Goal: Information Seeking & Learning: Learn about a topic

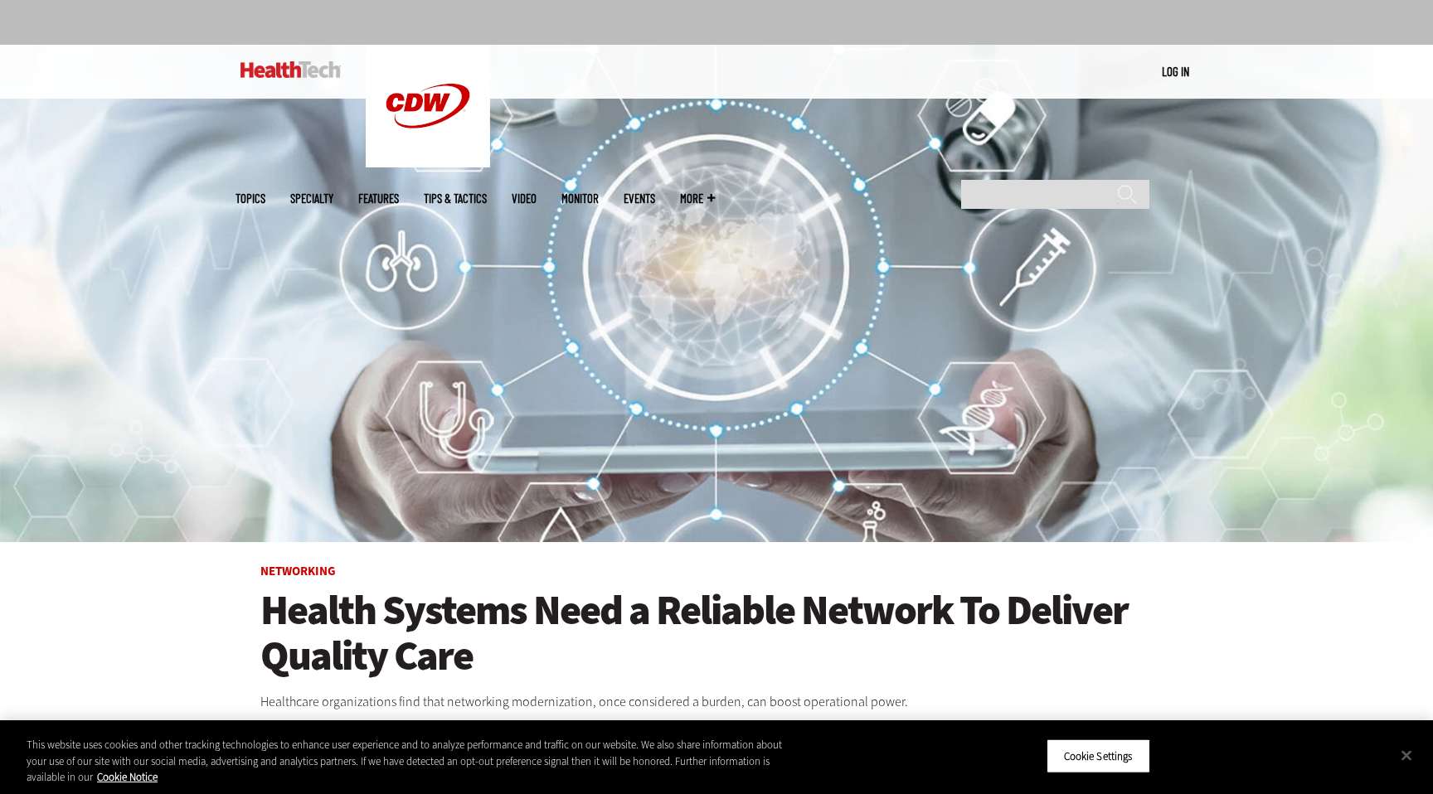
scroll to position [4, 0]
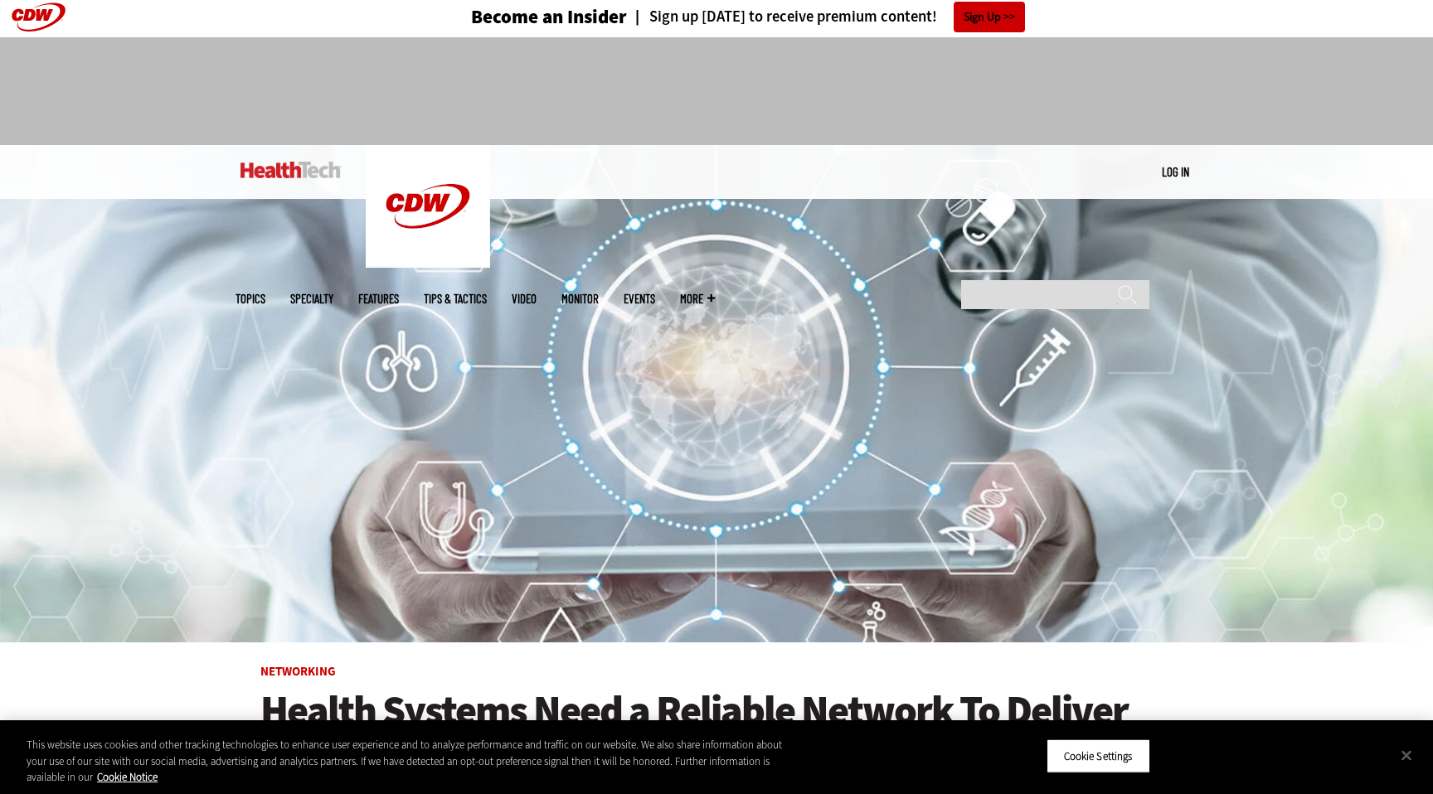
click at [655, 293] on link "Events" at bounding box center [640, 299] width 32 height 12
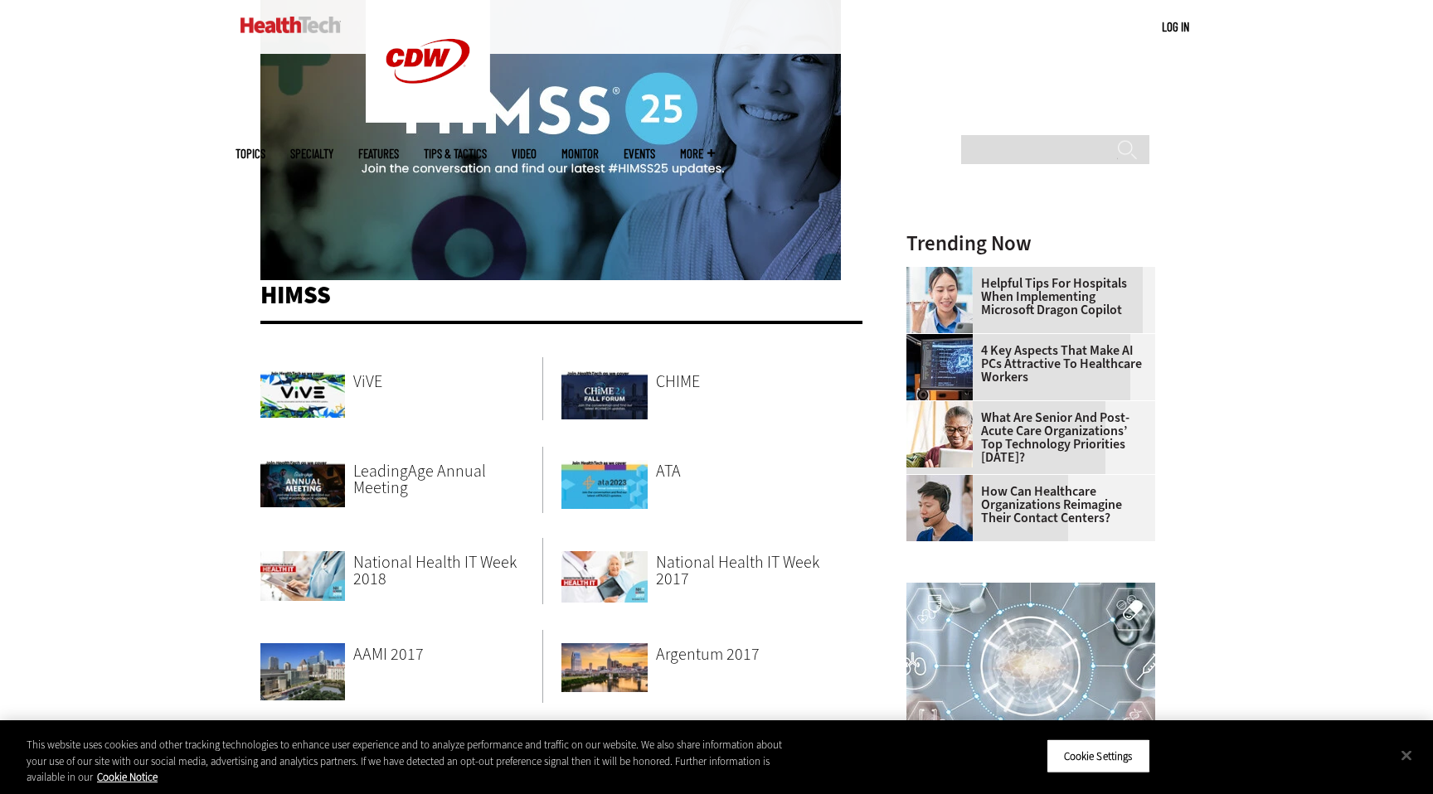
scroll to position [292, 0]
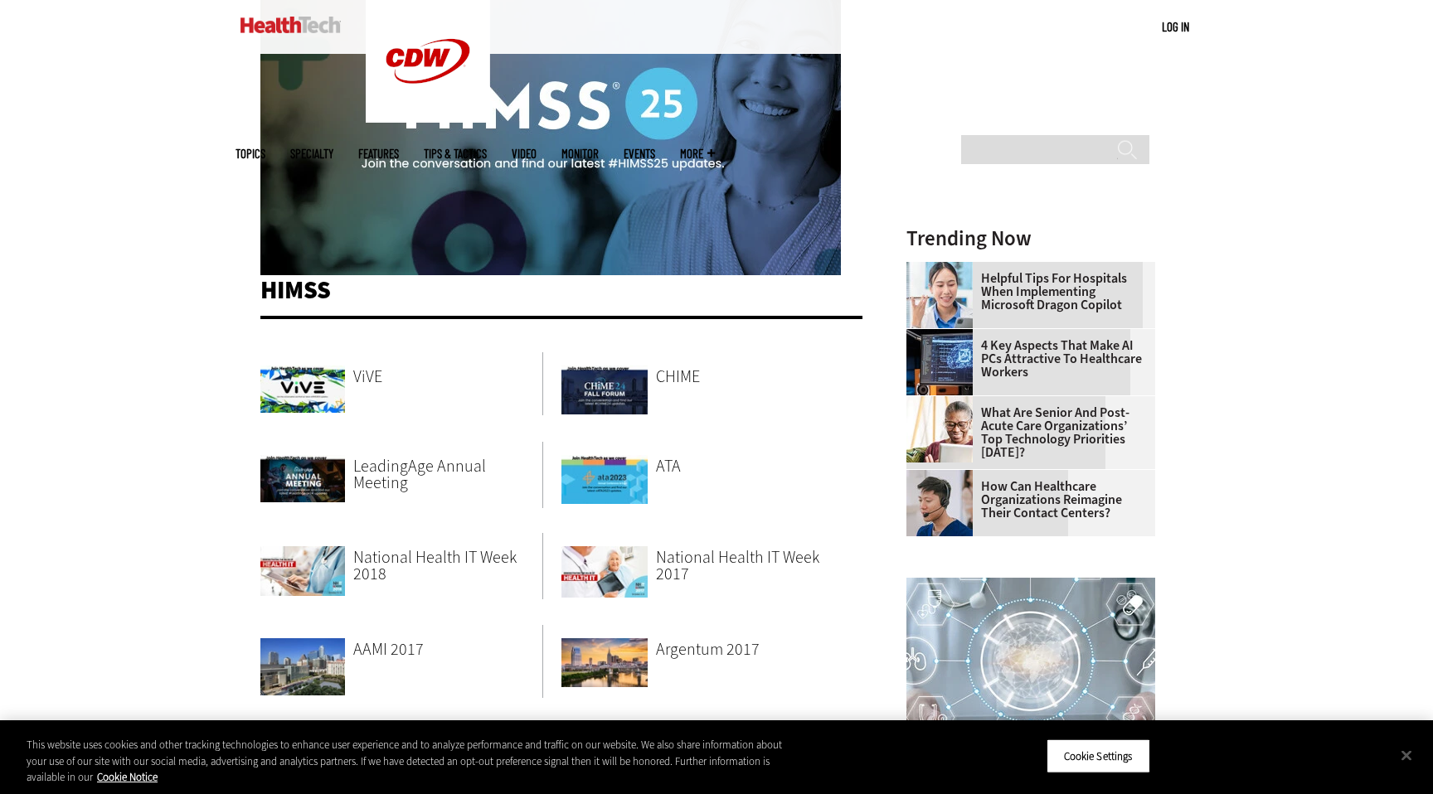
click at [527, 156] on img at bounding box center [550, 112] width 580 height 327
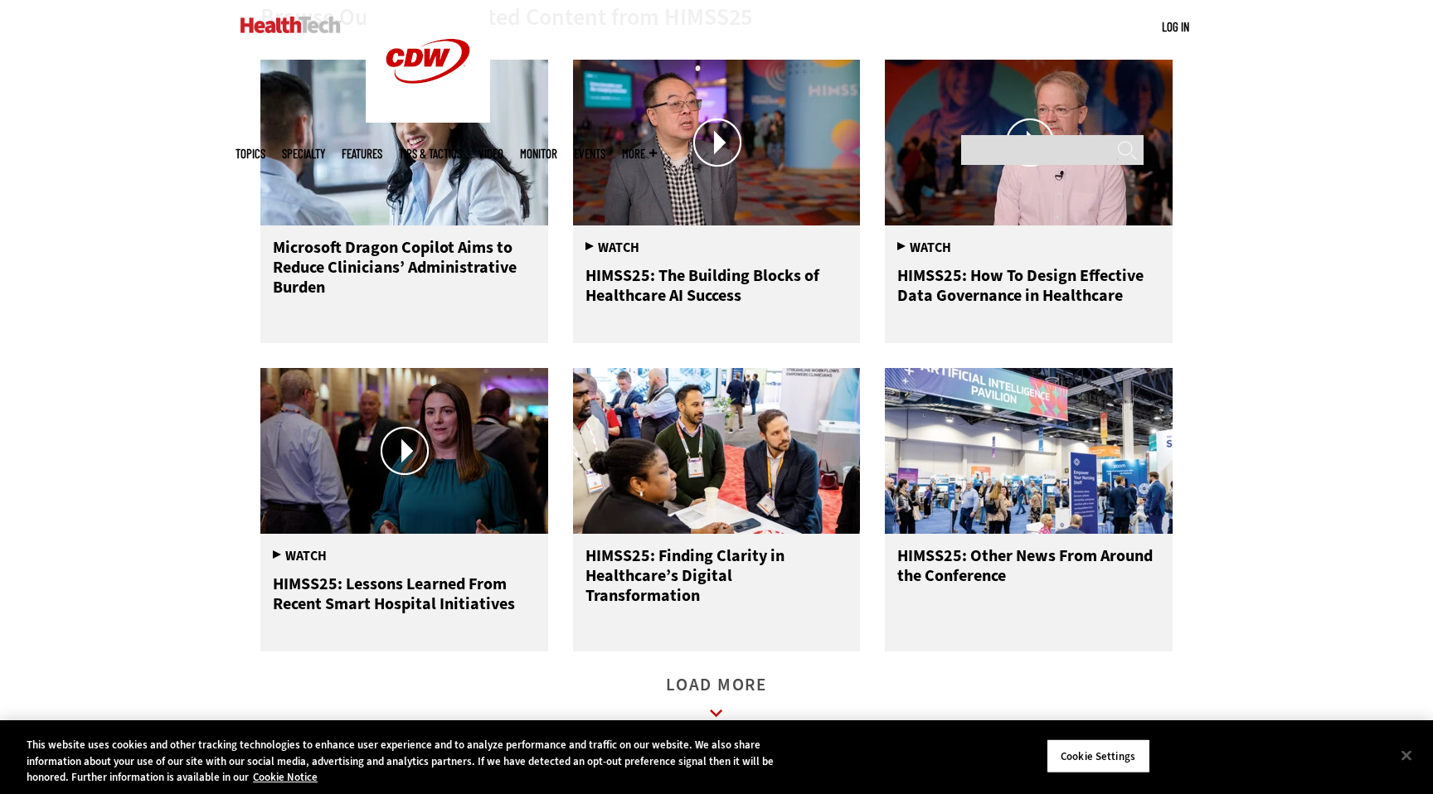
scroll to position [772, 0]
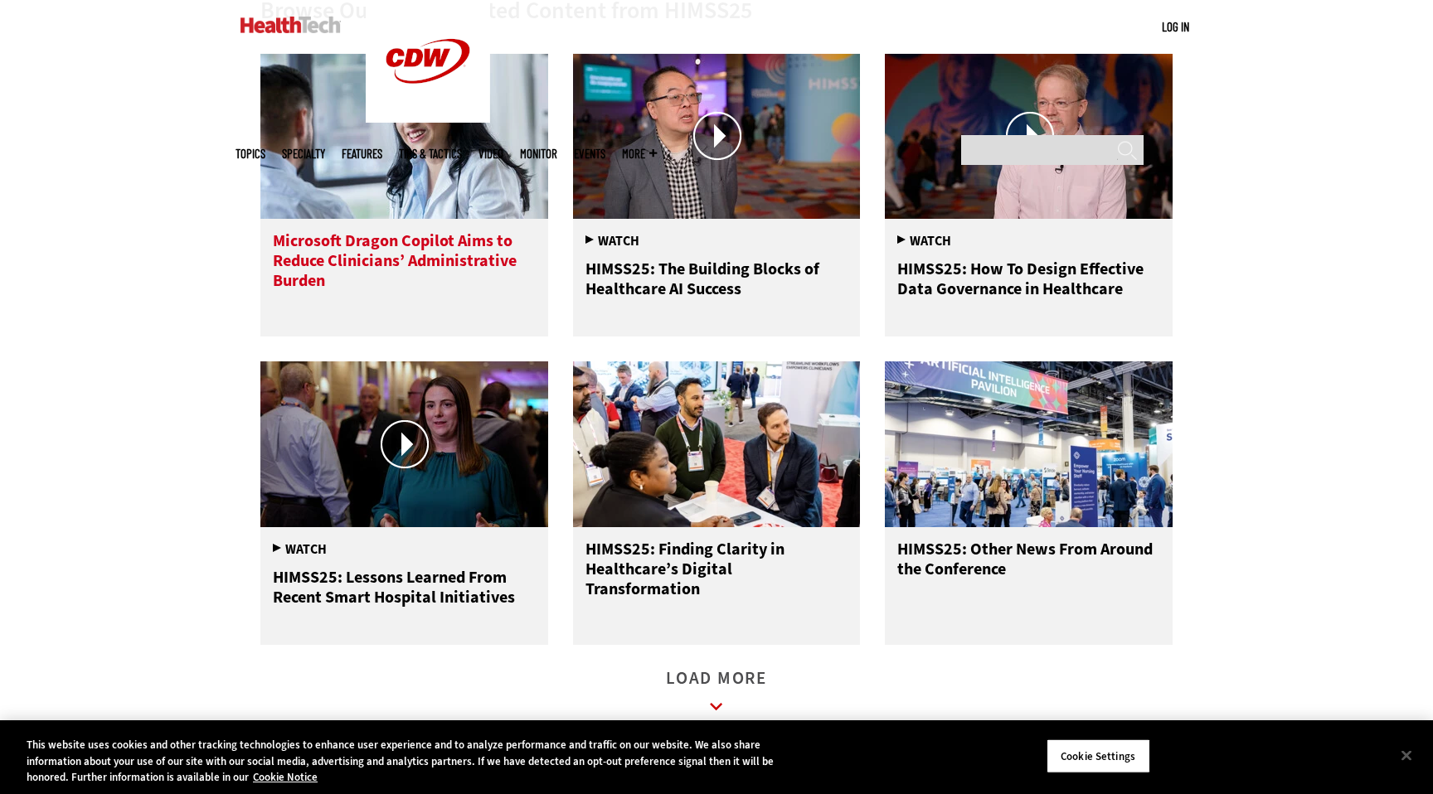
click at [373, 262] on span "Microsoft Dragon Copilot Aims to Reduce Clinicians’ Administrative Burden" at bounding box center [395, 261] width 244 height 62
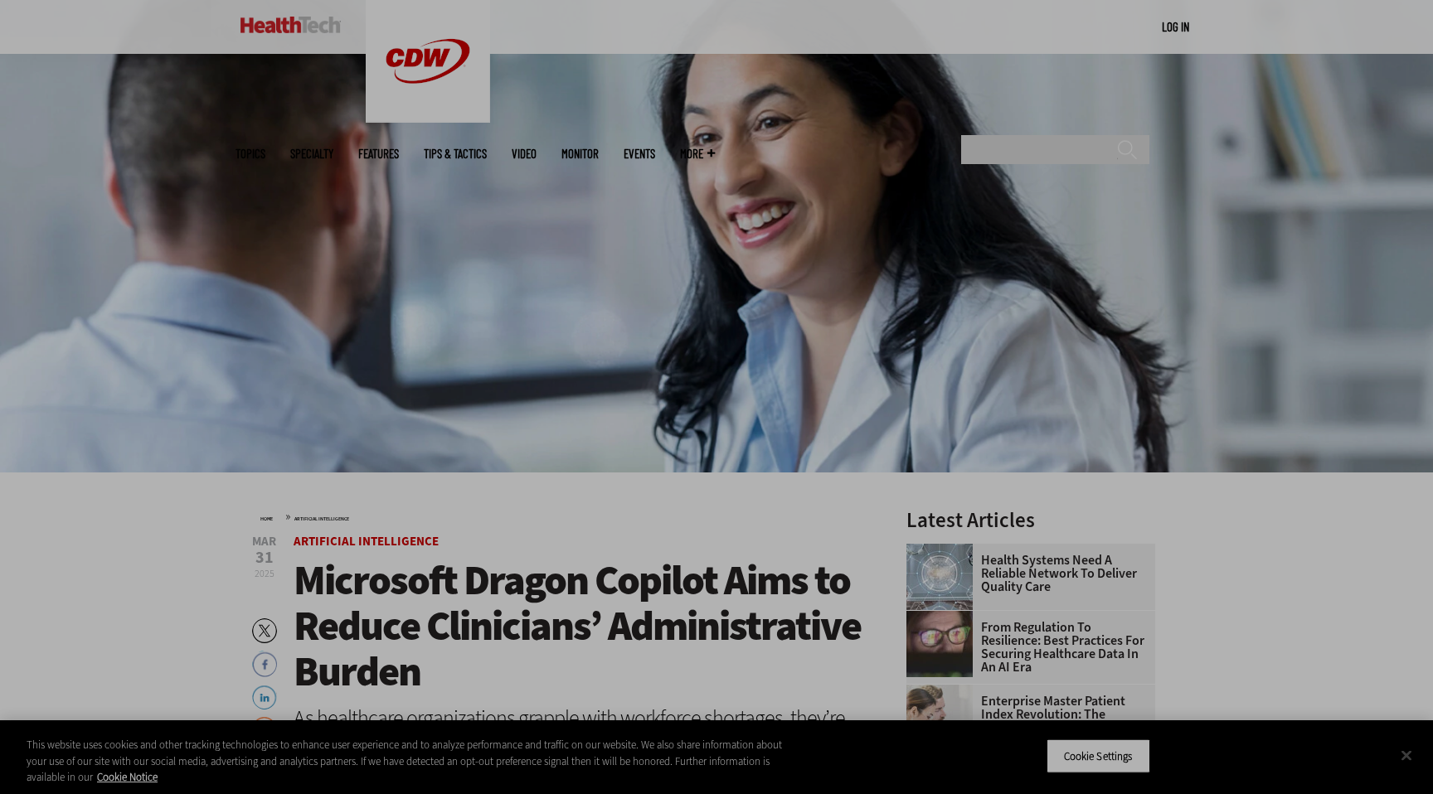
scroll to position [168, 0]
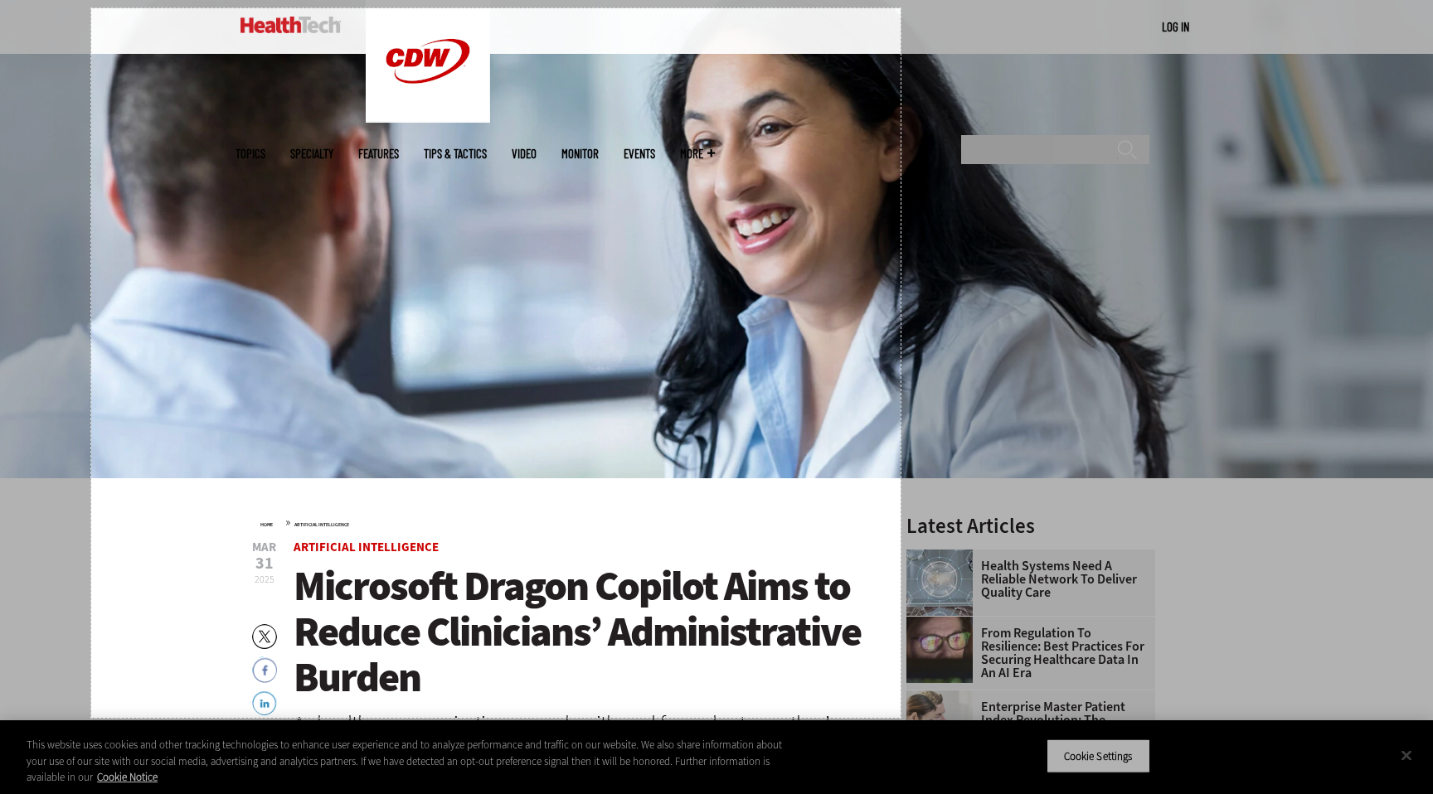
drag, startPoint x: 90, startPoint y: 9, endPoint x: 901, endPoint y: 718, distance: 1076.5
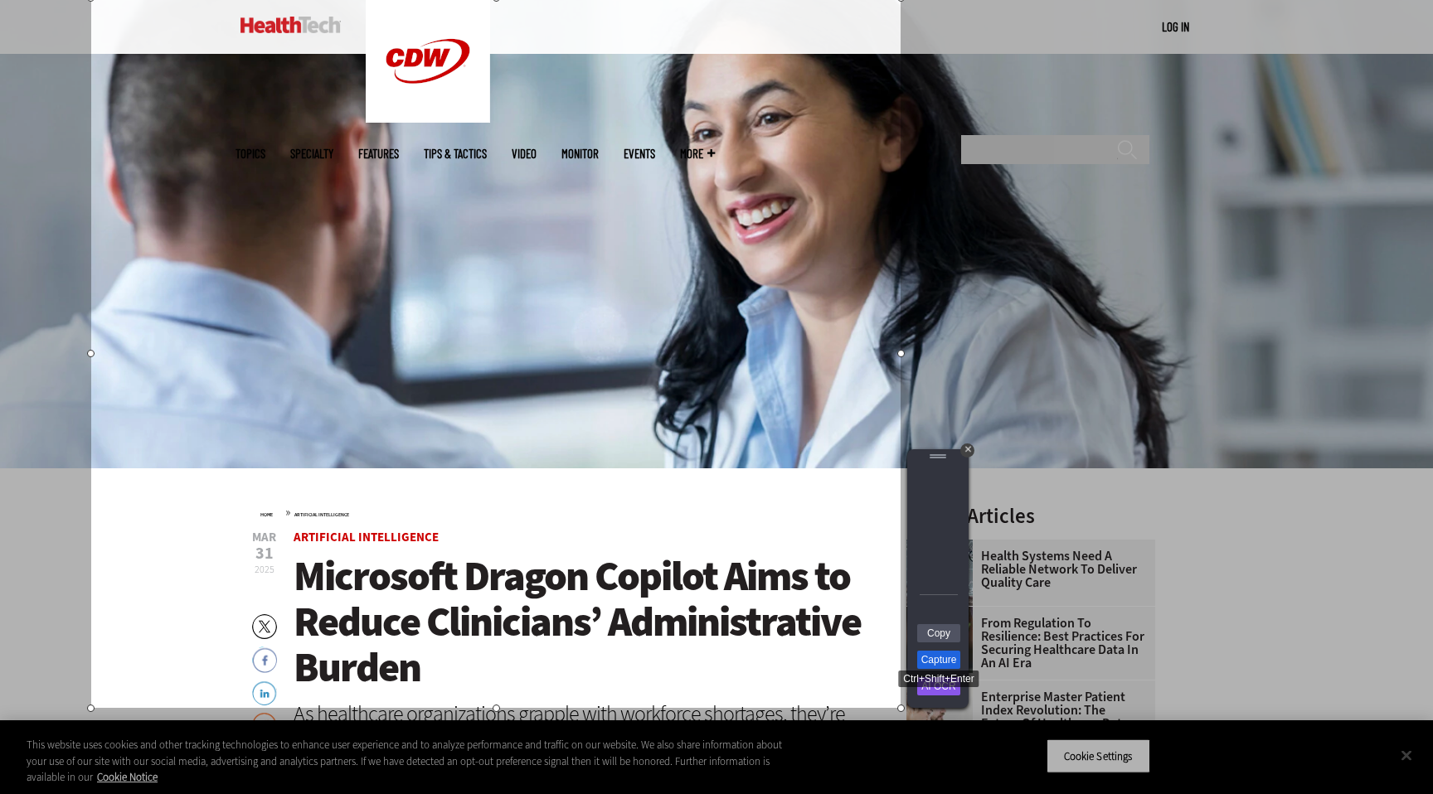
click at [925, 659] on link "Capture" at bounding box center [938, 660] width 43 height 18
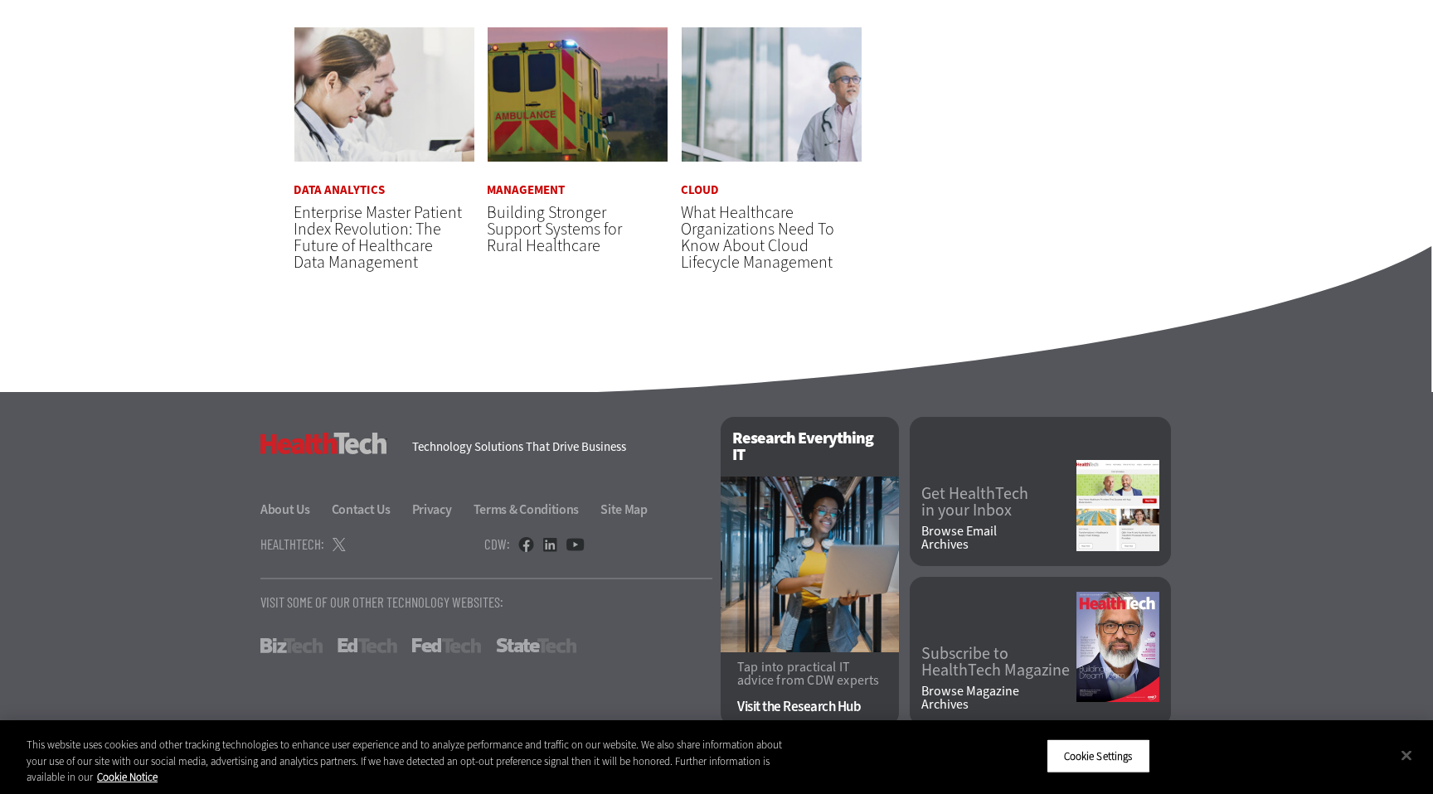
scroll to position [0, 0]
